Goal: Transaction & Acquisition: Book appointment/travel/reservation

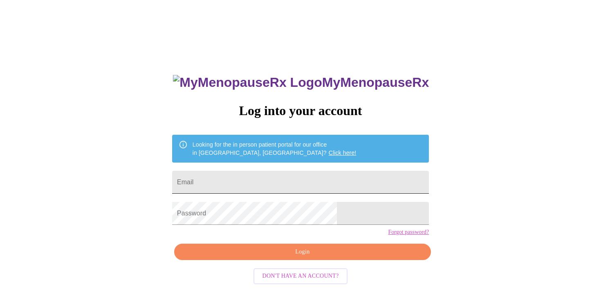
click at [275, 175] on input "Email" at bounding box center [300, 182] width 257 height 23
type input "[EMAIL_ADDRESS][DOMAIN_NAME]"
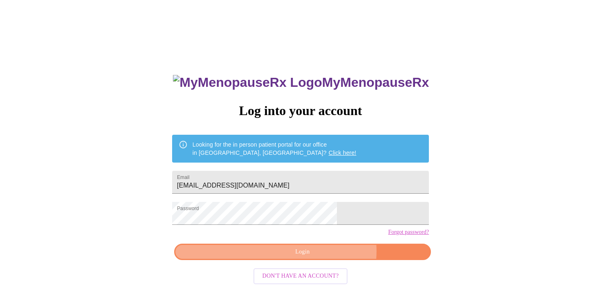
click at [321, 257] on span "Login" at bounding box center [303, 252] width 238 height 10
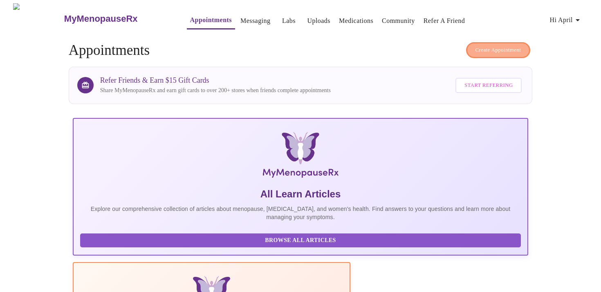
click at [505, 45] on span "Create Appointment" at bounding box center [499, 49] width 46 height 9
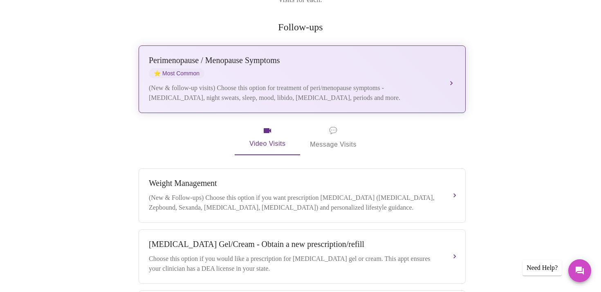
scroll to position [148, 0]
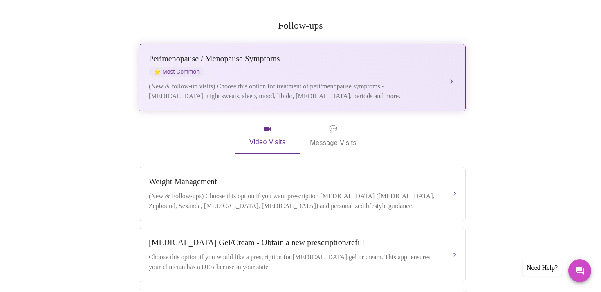
click at [254, 83] on div "(New & follow-up visits) Choose this option for treatment of peri/menopause sym…" at bounding box center [294, 91] width 290 height 20
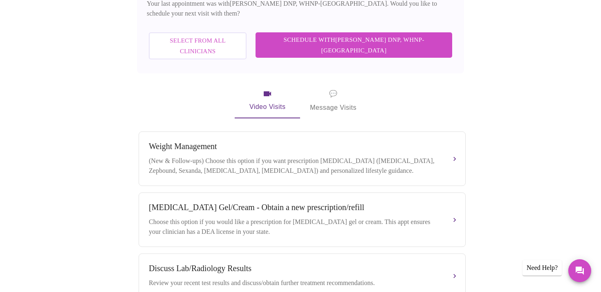
scroll to position [289, 0]
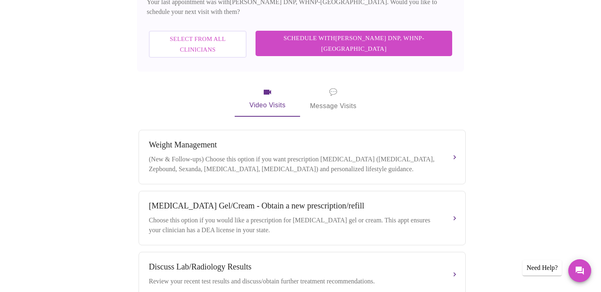
click at [238, 34] on span "Select from All Clinicians" at bounding box center [198, 45] width 80 height 22
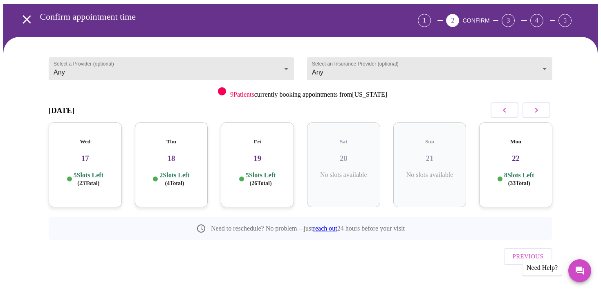
click at [535, 105] on icon "button" at bounding box center [537, 110] width 10 height 10
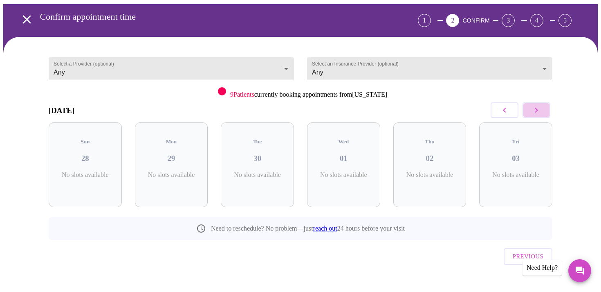
click at [535, 105] on icon "button" at bounding box center [537, 110] width 10 height 10
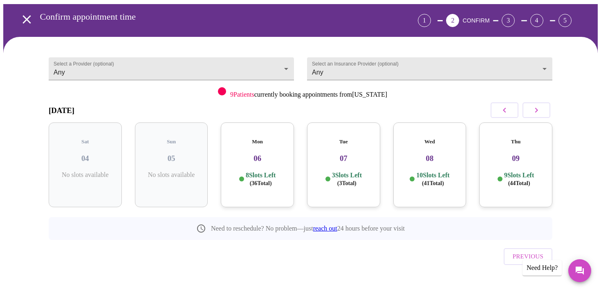
click at [536, 109] on icon "button" at bounding box center [537, 110] width 10 height 10
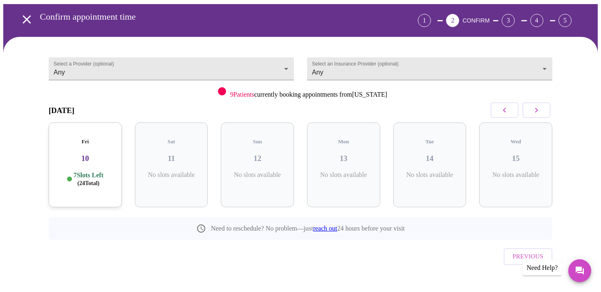
click at [536, 109] on icon "button" at bounding box center [537, 110] width 10 height 10
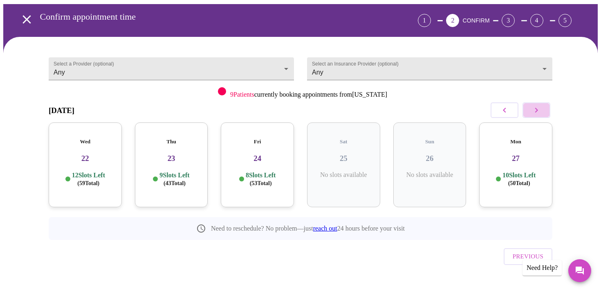
click at [537, 106] on icon "button" at bounding box center [537, 110] width 10 height 10
click at [506, 108] on icon "button" at bounding box center [505, 110] width 10 height 10
click at [510, 154] on h3 "27" at bounding box center [516, 158] width 60 height 9
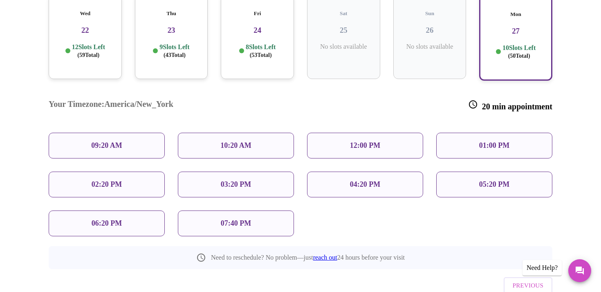
scroll to position [159, 0]
click at [364, 140] on p "12:00 PM" at bounding box center [365, 144] width 30 height 9
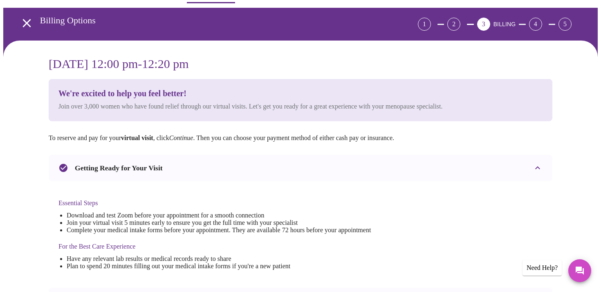
scroll to position [0, 0]
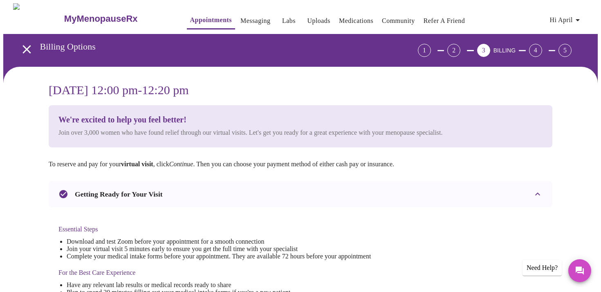
drag, startPoint x: 127, startPoint y: 64, endPoint x: 104, endPoint y: 64, distance: 22.9
click at [15, 42] on button "open drawer" at bounding box center [27, 49] width 24 height 24
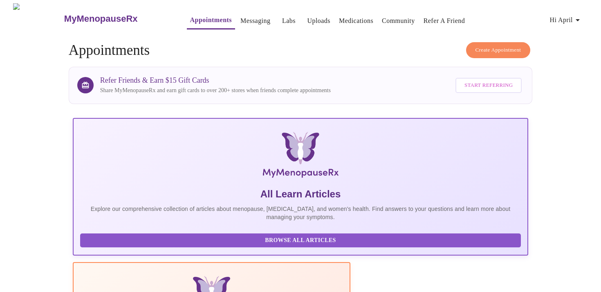
scroll to position [29, 0]
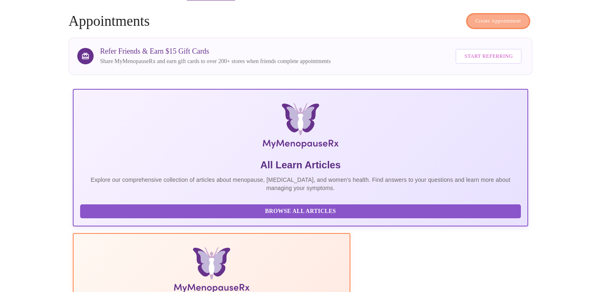
click at [489, 16] on span "Create Appointment" at bounding box center [499, 20] width 46 height 9
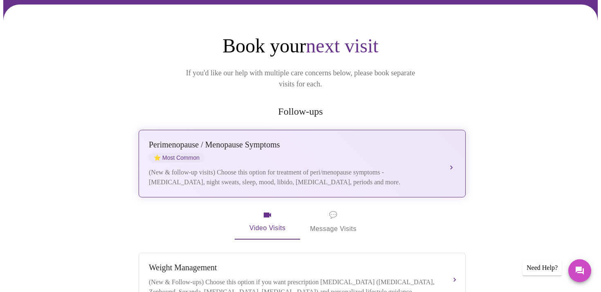
click at [285, 152] on div "[MEDICAL_DATA] / Menopause Symptoms ⭐ Most Common (New & follow-up visits) Choo…" at bounding box center [302, 163] width 307 height 47
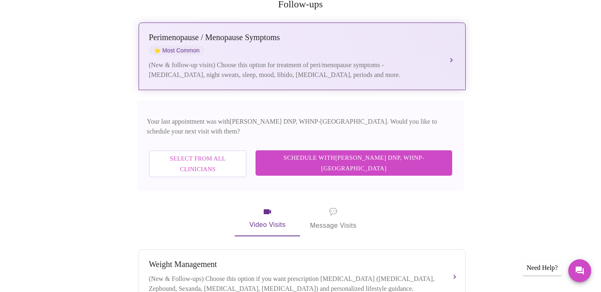
scroll to position [192, 0]
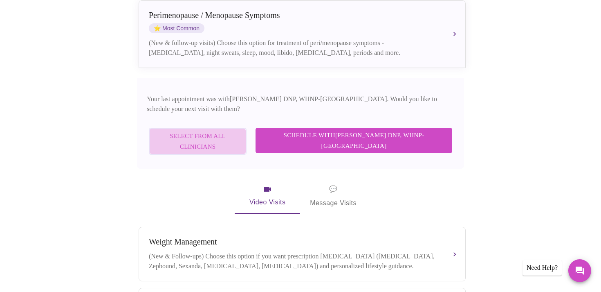
click at [218, 130] on span "Select from All Clinicians" at bounding box center [198, 141] width 80 height 22
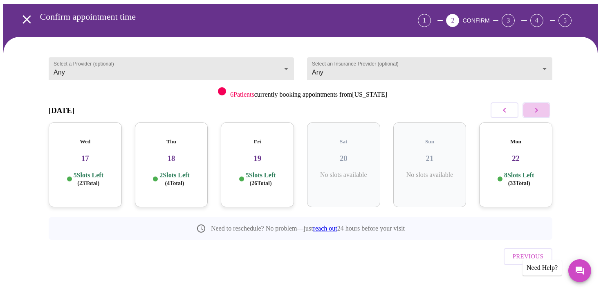
click at [532, 108] on icon "button" at bounding box center [537, 110] width 10 height 10
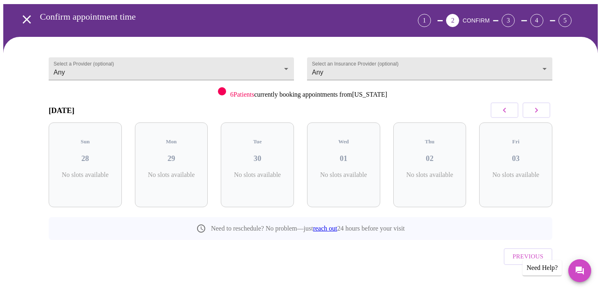
click at [532, 108] on icon "button" at bounding box center [537, 110] width 10 height 10
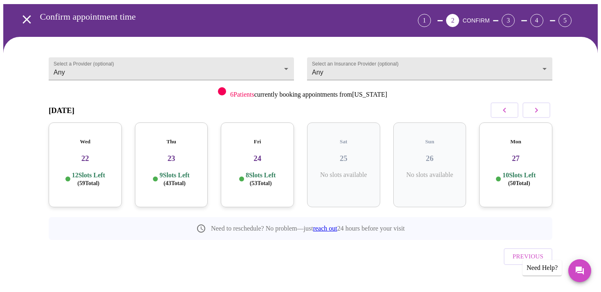
click at [514, 159] on div "Mon 27 10 Slots Left ( 50 Total)" at bounding box center [515, 164] width 73 height 85
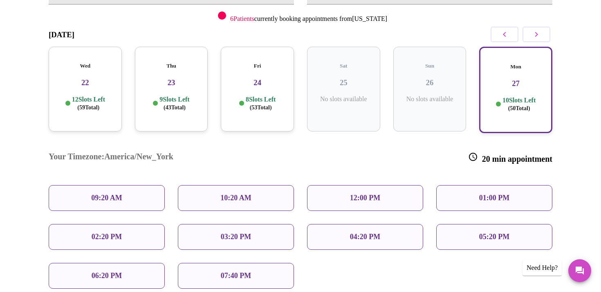
scroll to position [105, 0]
click at [339, 185] on div "12:00 PM" at bounding box center [365, 198] width 116 height 26
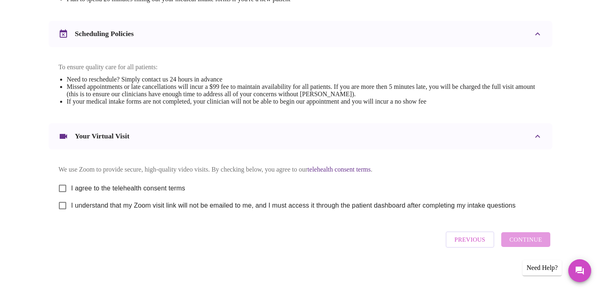
scroll to position [301, 0]
click at [63, 185] on input "I agree to the telehealth consent terms" at bounding box center [62, 188] width 17 height 17
checkbox input "true"
click at [60, 200] on input "I understand that my Zoom visit link will not be emailed to me, and I must acce…" at bounding box center [62, 205] width 17 height 17
checkbox input "true"
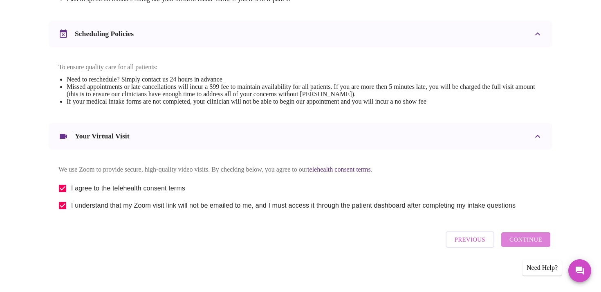
click at [521, 243] on span "Continue" at bounding box center [526, 239] width 33 height 11
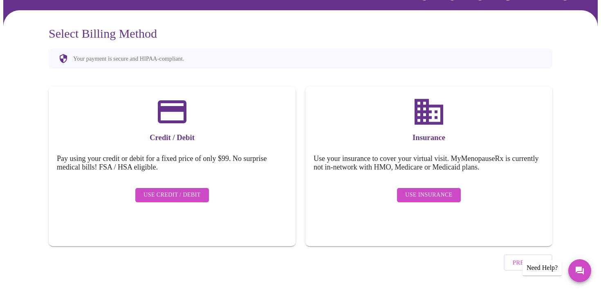
click at [435, 190] on span "Use Insurance" at bounding box center [428, 195] width 47 height 10
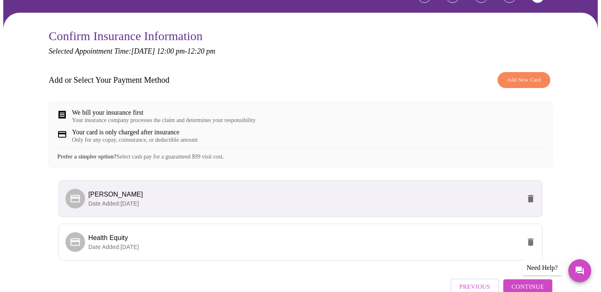
scroll to position [107, 0]
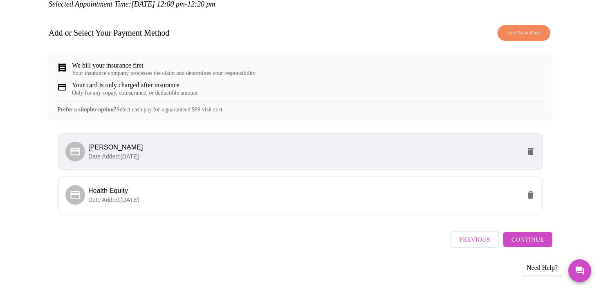
click at [139, 160] on span "Date Added: [DATE]" at bounding box center [113, 156] width 51 height 7
click at [79, 155] on icon at bounding box center [74, 151] width 9 height 8
click at [252, 209] on li "Health Equity Date Added: [DATE]" at bounding box center [300, 194] width 484 height 37
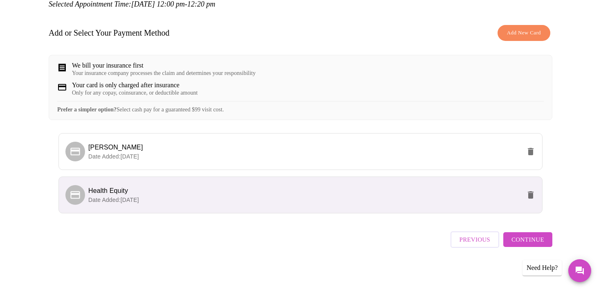
click at [530, 240] on span "Continue" at bounding box center [528, 239] width 33 height 11
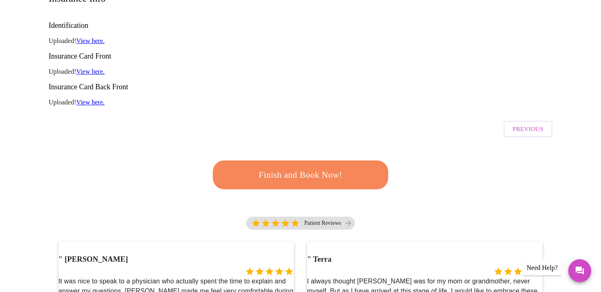
scroll to position [0, 0]
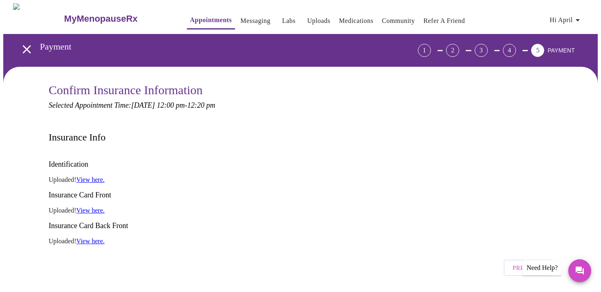
click at [97, 207] on link "View here." at bounding box center [90, 210] width 28 height 7
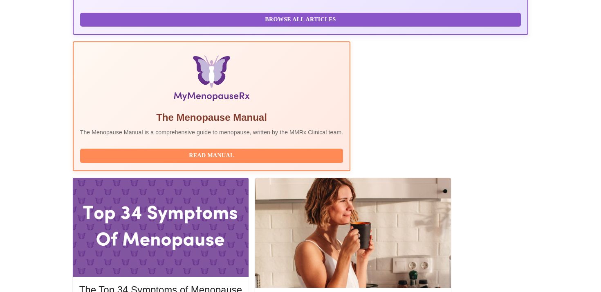
scroll to position [223, 0]
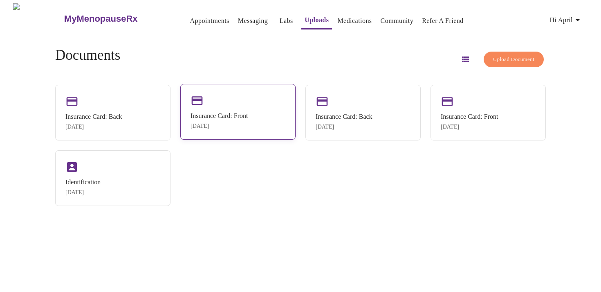
click at [232, 115] on div "Insurance Card: Front" at bounding box center [219, 115] width 57 height 7
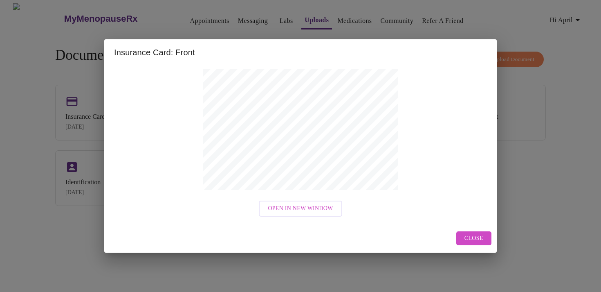
click at [479, 239] on span "Close" at bounding box center [474, 238] width 19 height 10
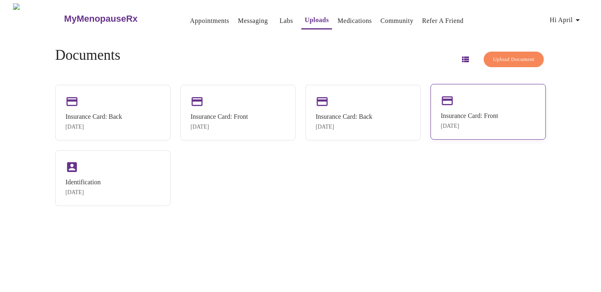
click at [468, 126] on div "Mar 25, 2025" at bounding box center [469, 126] width 57 height 7
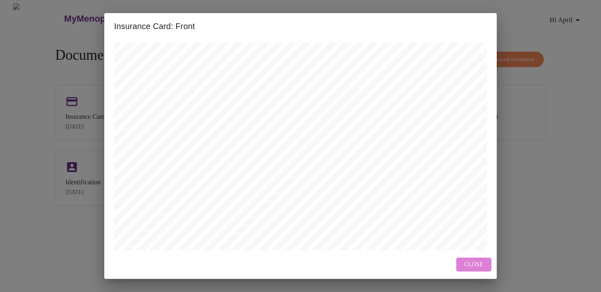
click at [472, 266] on span "Close" at bounding box center [474, 264] width 19 height 10
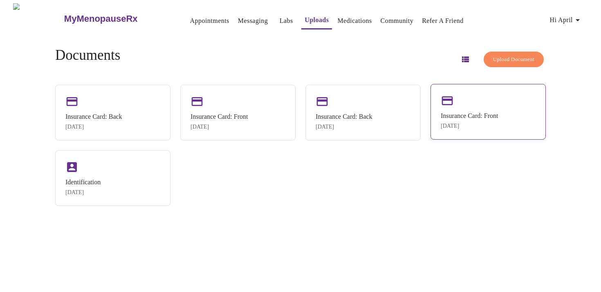
click at [462, 129] on div "Mar 25, 2025" at bounding box center [469, 126] width 57 height 7
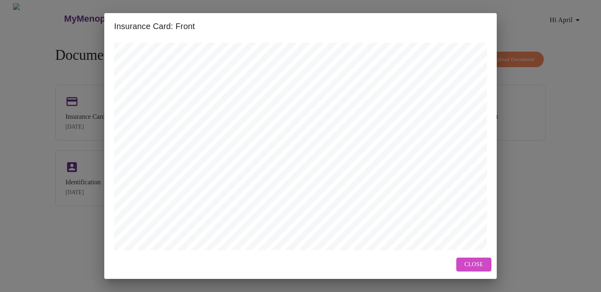
click at [471, 264] on span "Close" at bounding box center [474, 264] width 19 height 10
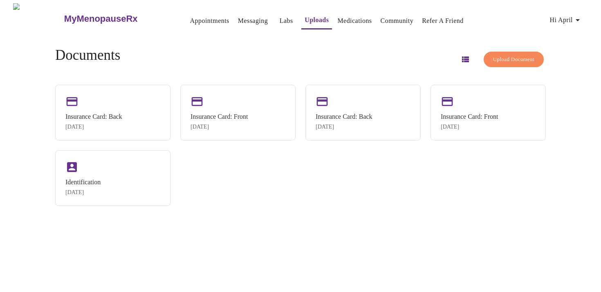
click at [190, 15] on link "Appointments" at bounding box center [209, 20] width 39 height 11
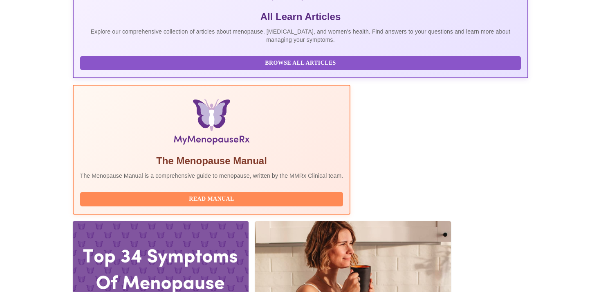
scroll to position [178, 0]
